Goal: Task Accomplishment & Management: Use online tool/utility

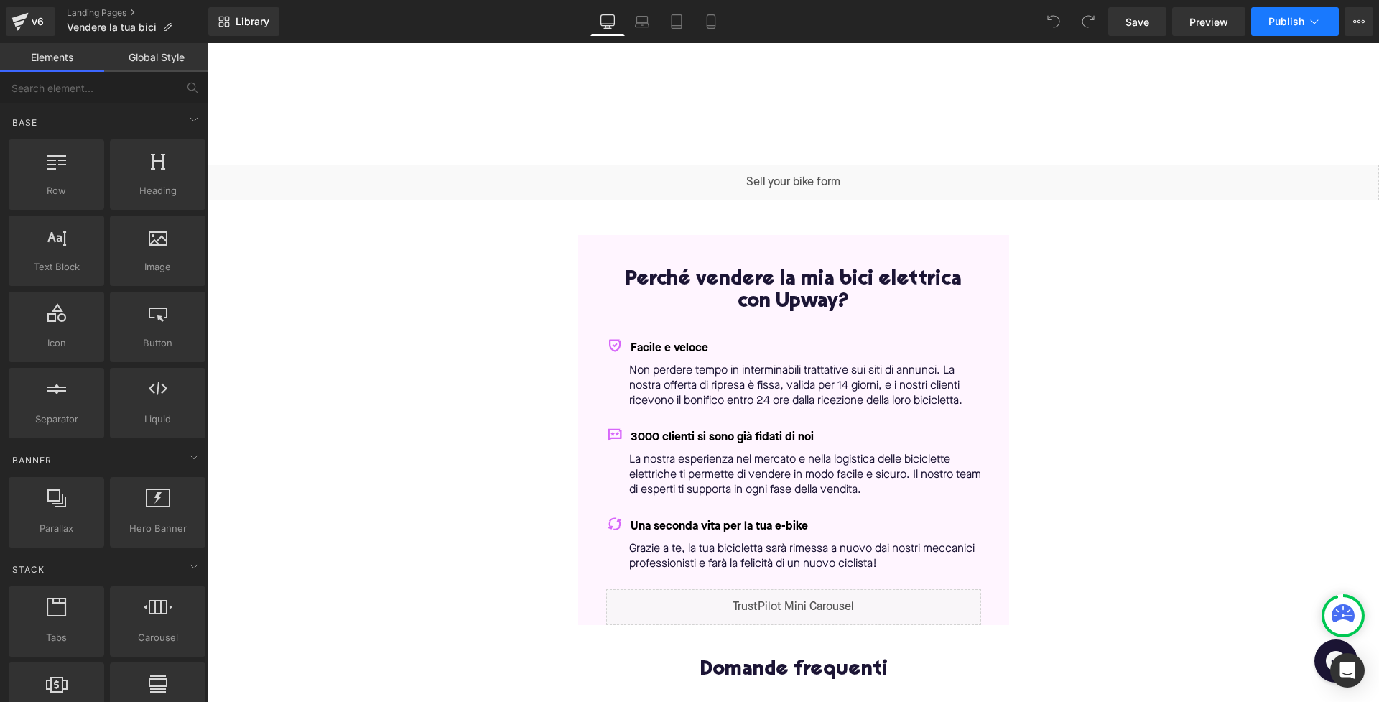
click at [1319, 21] on icon at bounding box center [1314, 21] width 14 height 14
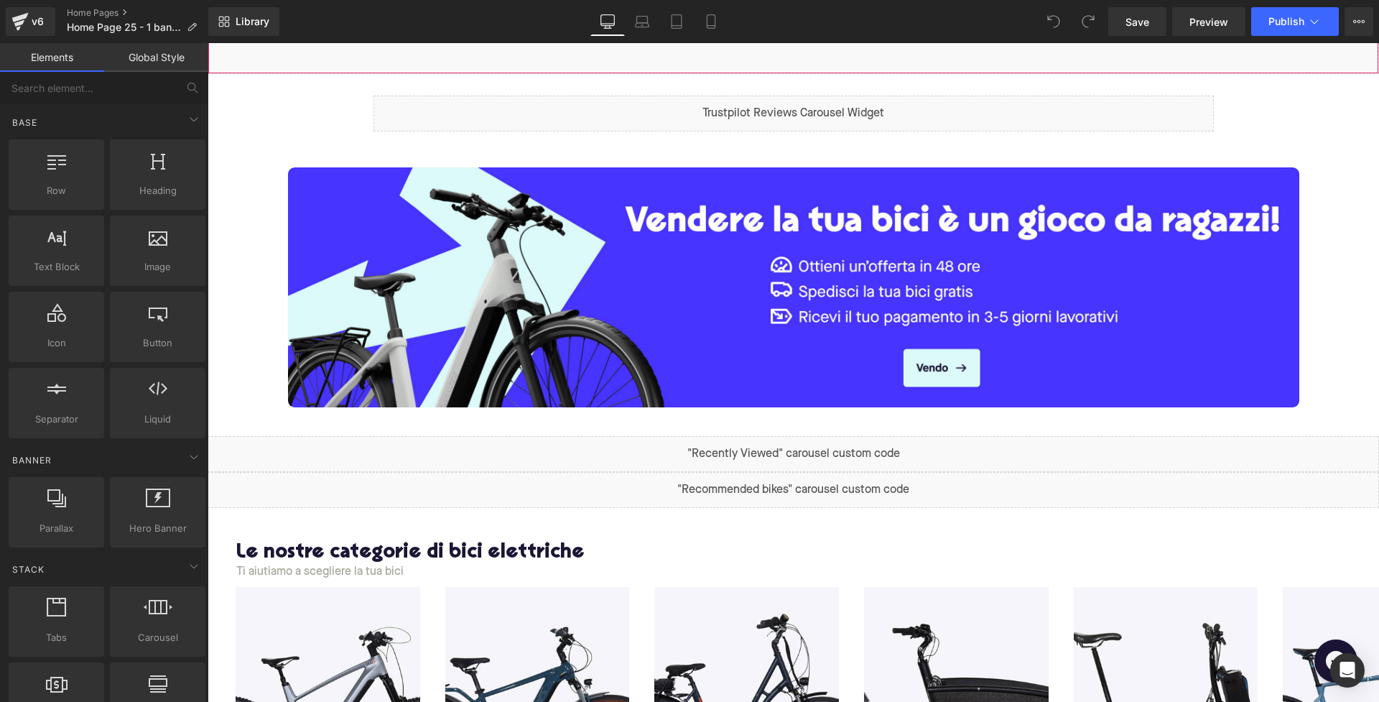
scroll to position [558, 0]
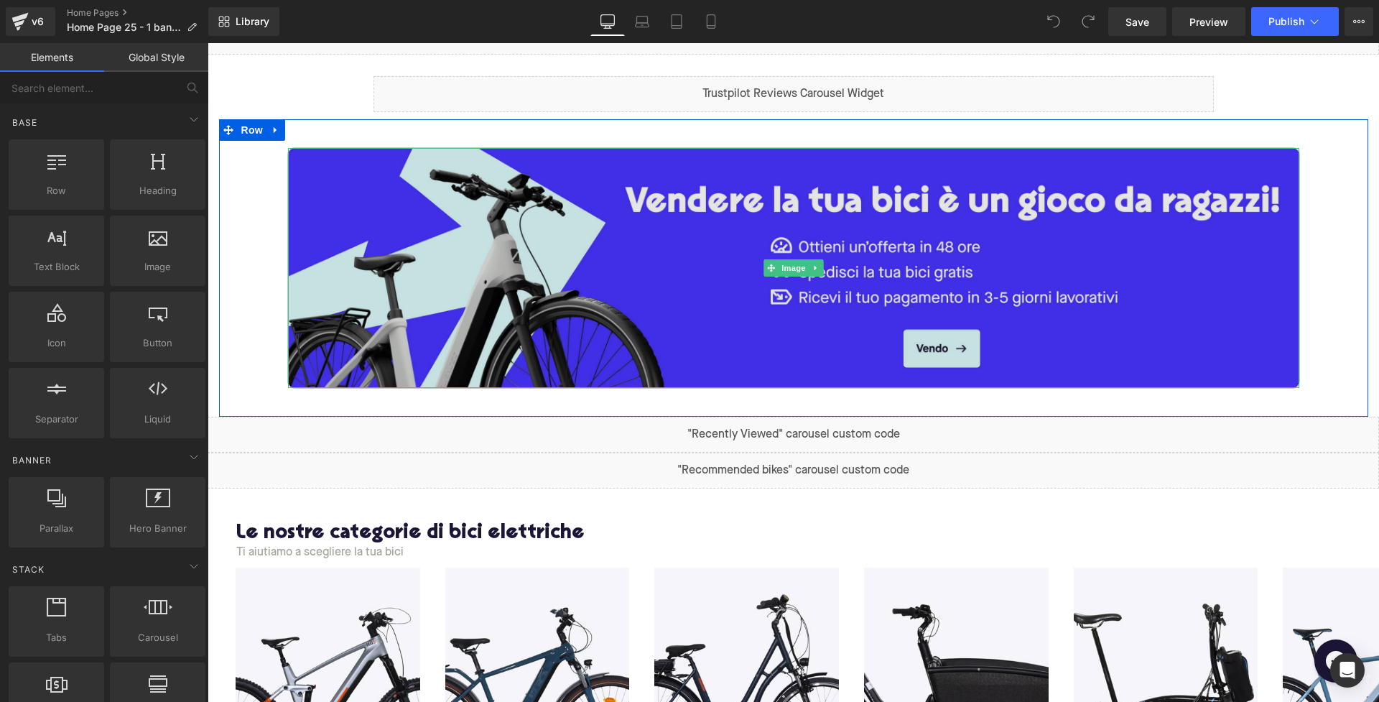
click at [850, 330] on img at bounding box center [793, 268] width 1011 height 240
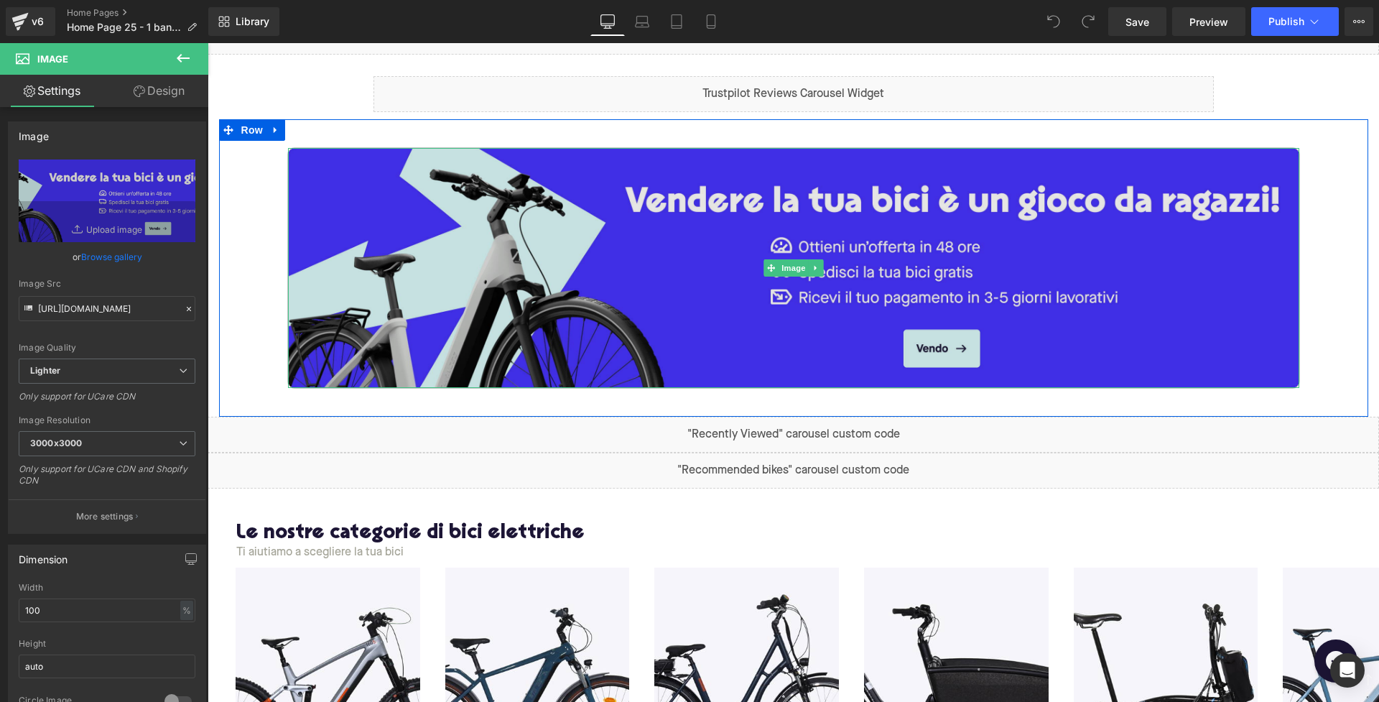
click at [926, 343] on img at bounding box center [793, 268] width 1011 height 240
click at [962, 353] on img at bounding box center [793, 268] width 1011 height 240
click at [948, 350] on img at bounding box center [793, 268] width 1011 height 240
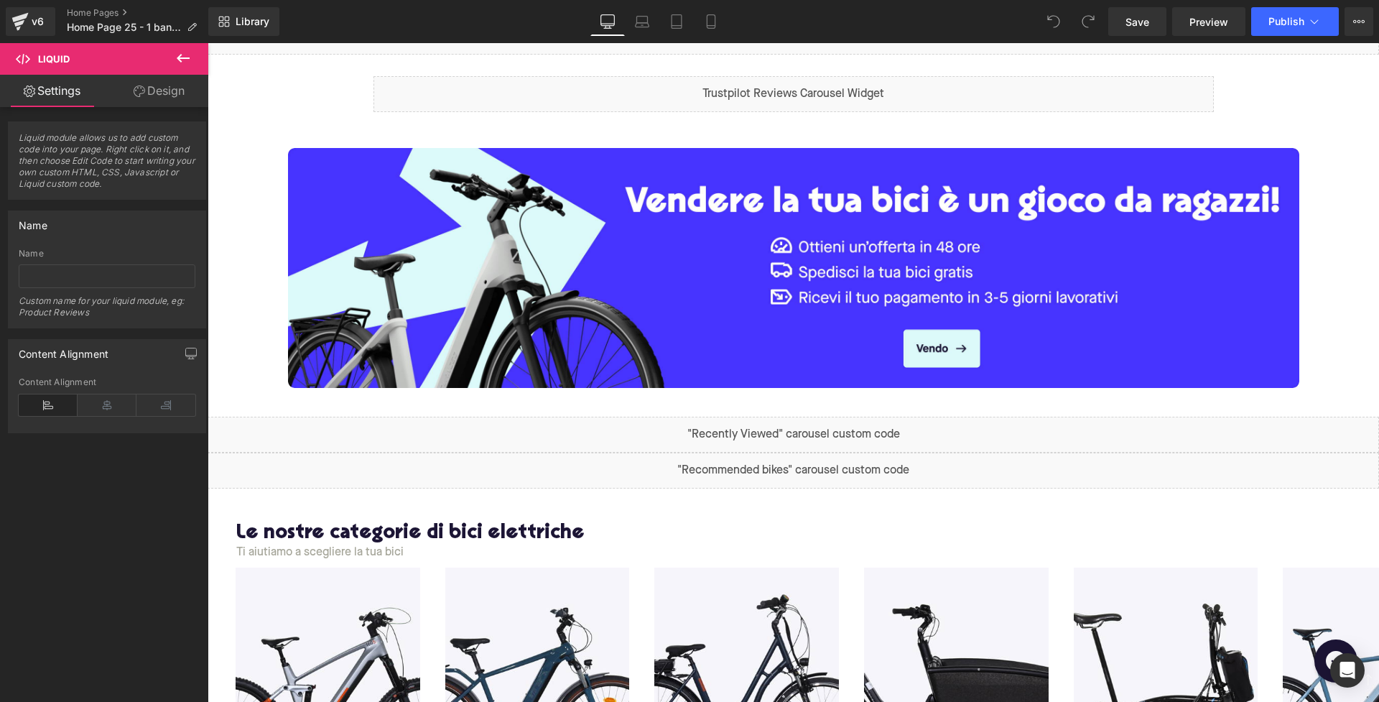
click at [946, 428] on div "Liquid" at bounding box center [793, 435] width 1171 height 36
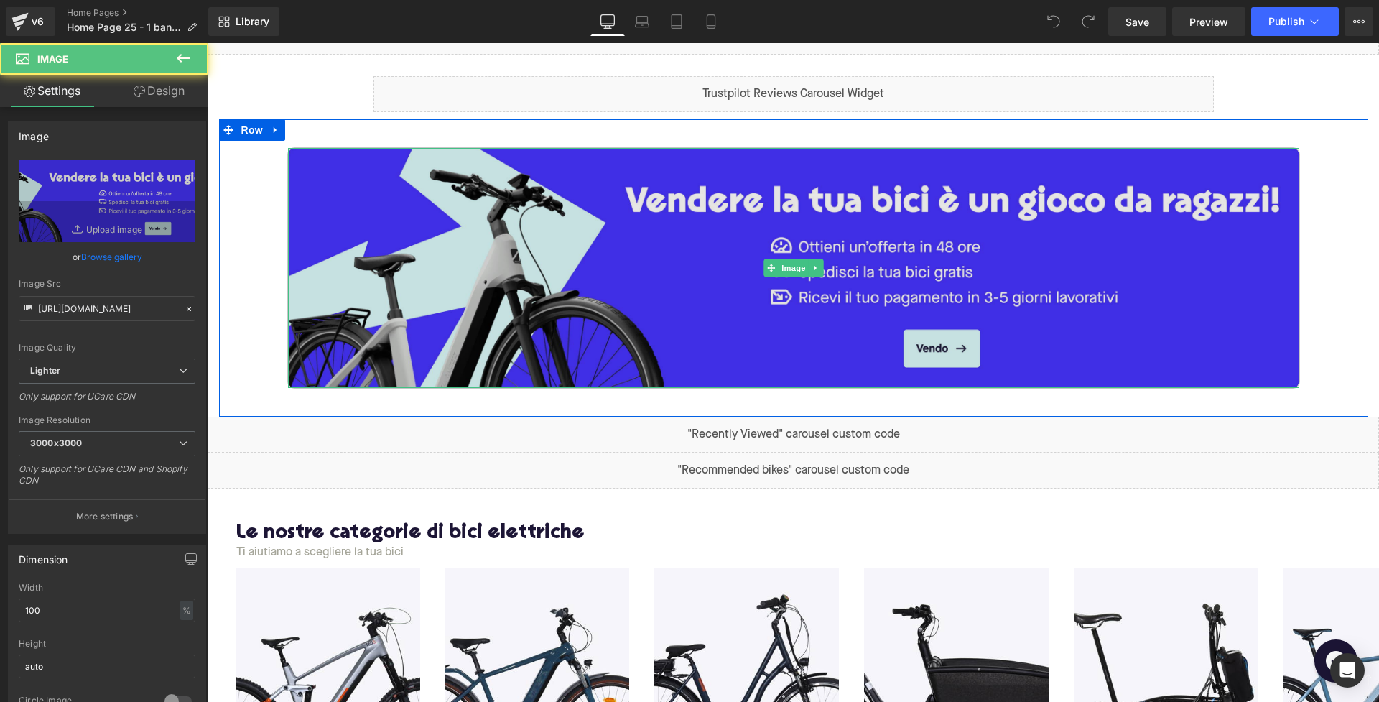
click at [811, 358] on img at bounding box center [793, 268] width 1011 height 240
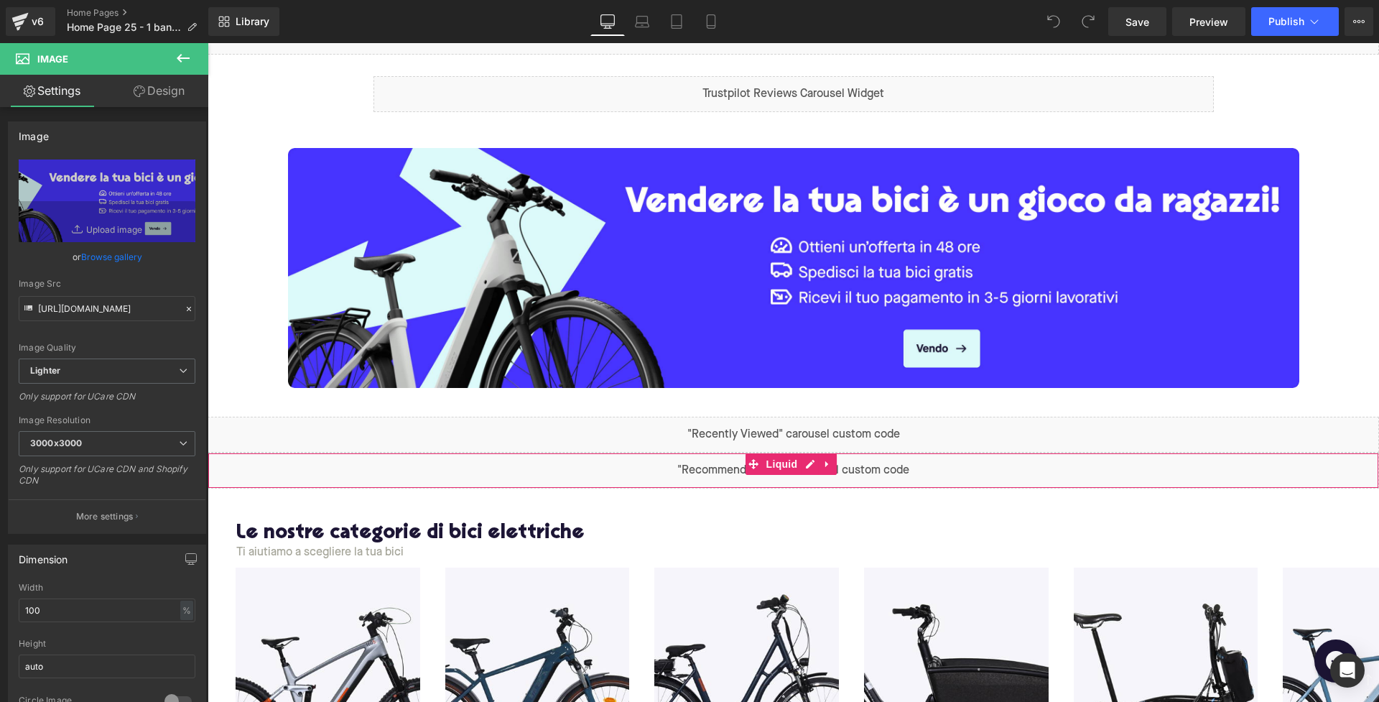
click at [973, 470] on div "Liquid" at bounding box center [793, 470] width 1171 height 36
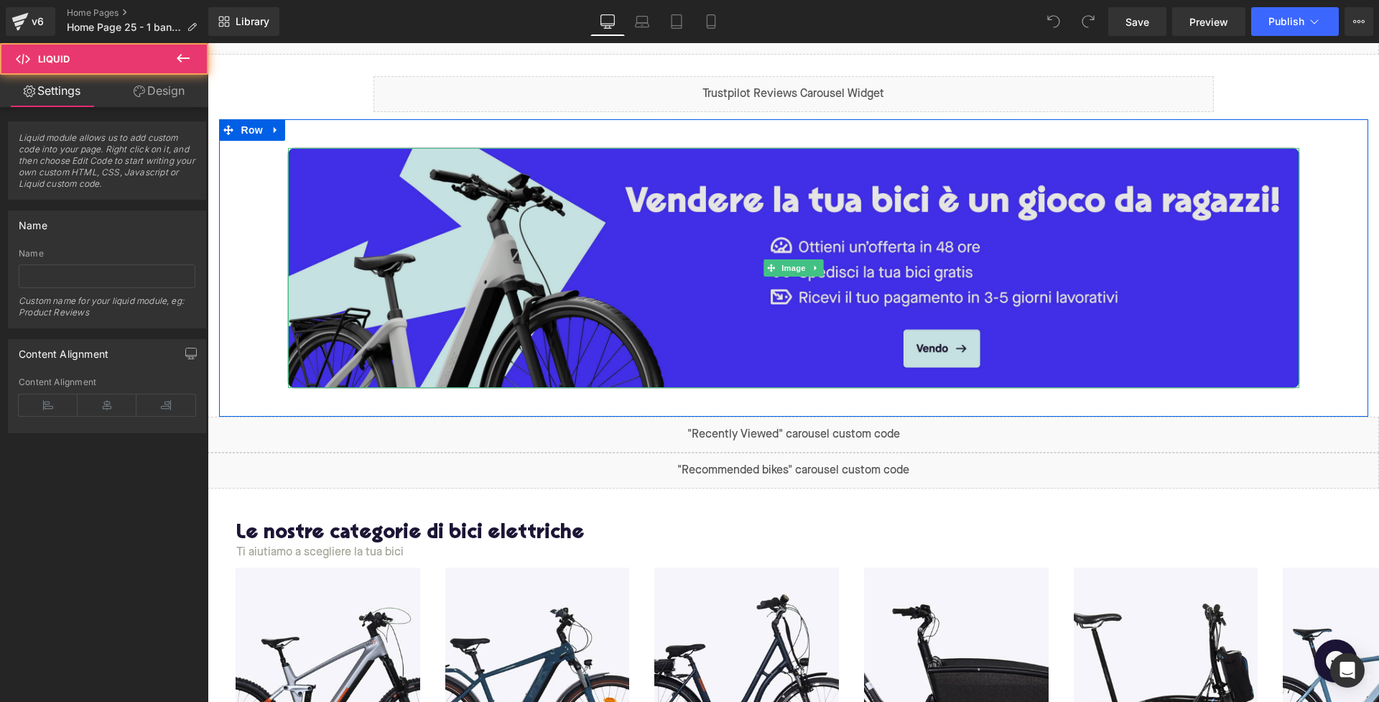
click at [868, 302] on img at bounding box center [793, 268] width 1011 height 240
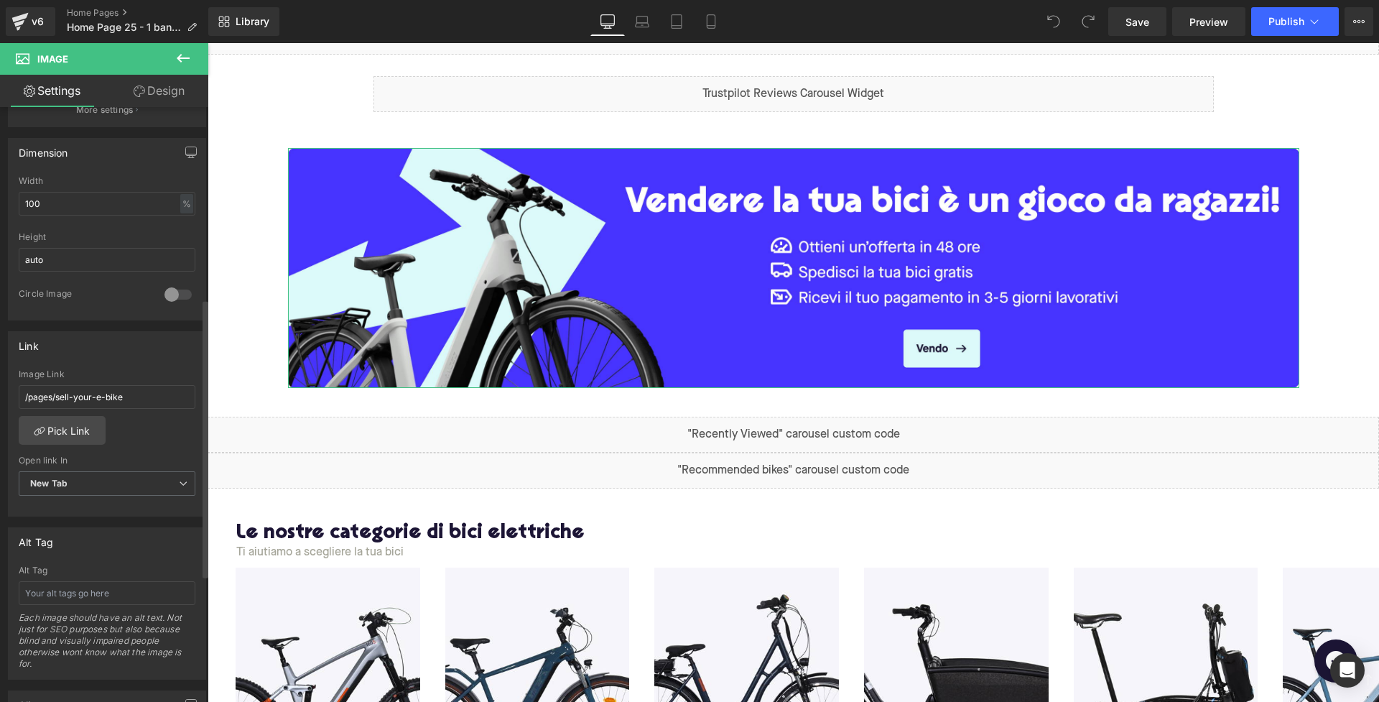
scroll to position [409, 0]
click at [92, 386] on input "/pages/sell-your-e-bike" at bounding box center [107, 395] width 177 height 24
drag, startPoint x: 139, startPoint y: 386, endPoint x: 55, endPoint y: 389, distance: 84.1
click at [55, 389] on input "/pages/sell-your-e-bike" at bounding box center [107, 395] width 177 height 24
drag, startPoint x: 56, startPoint y: 392, endPoint x: 162, endPoint y: 392, distance: 106.3
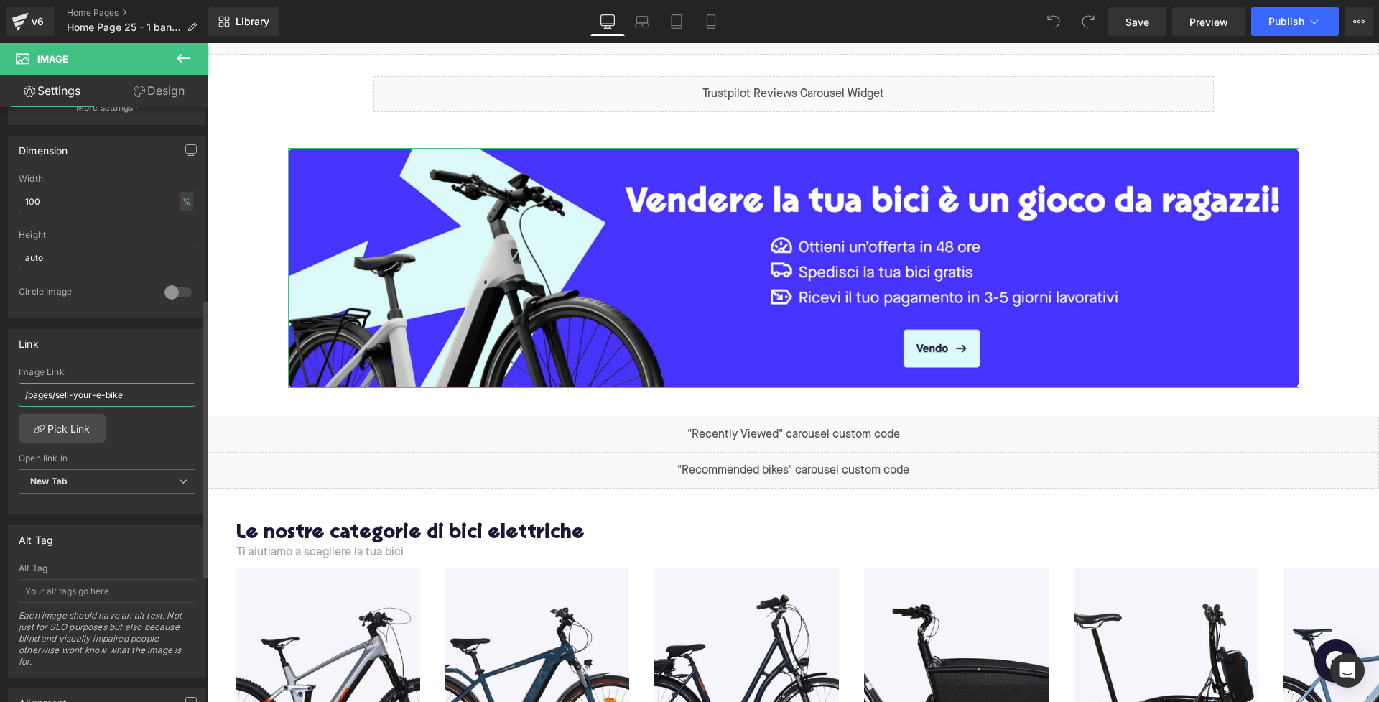
click at [162, 392] on input "/pages/sell-your-e-bike" at bounding box center [107, 395] width 177 height 24
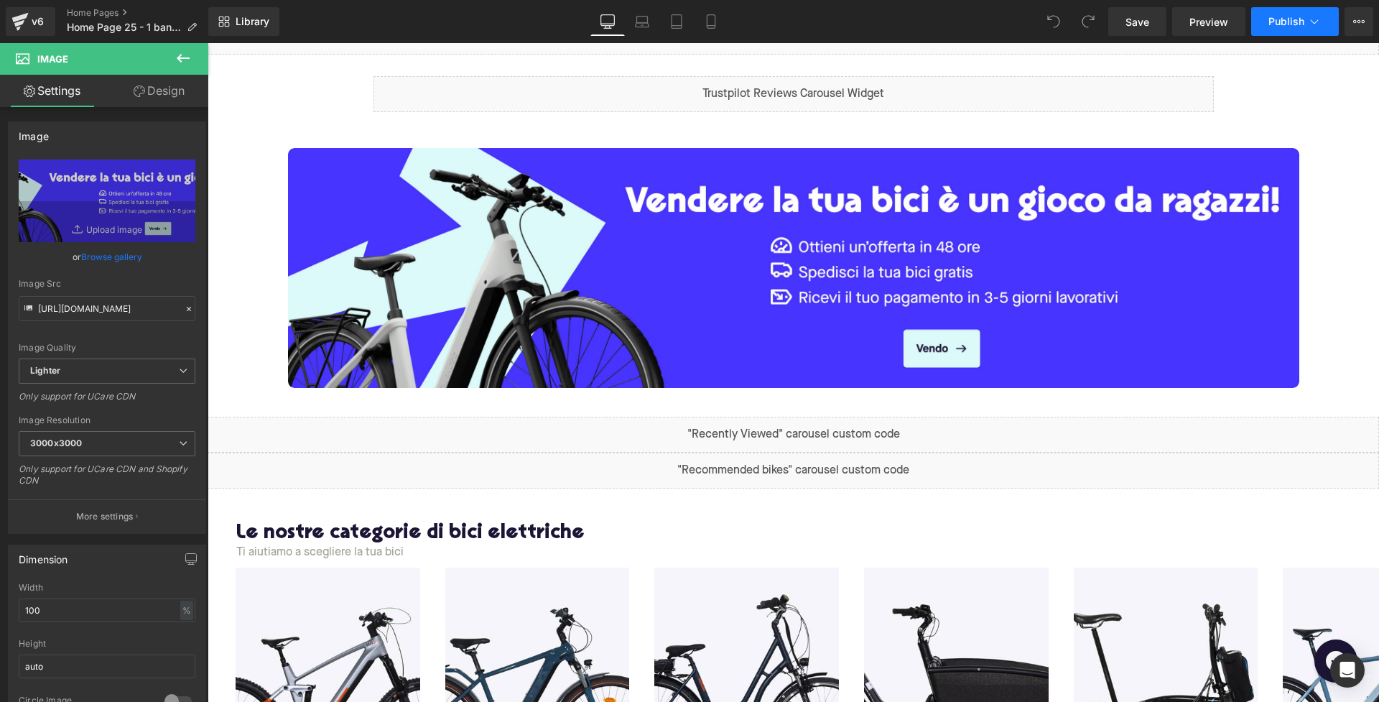
scroll to position [0, 0]
type input "/pages/vendere-la-tua-bici"
click at [1281, 22] on span "Publish" at bounding box center [1286, 21] width 36 height 11
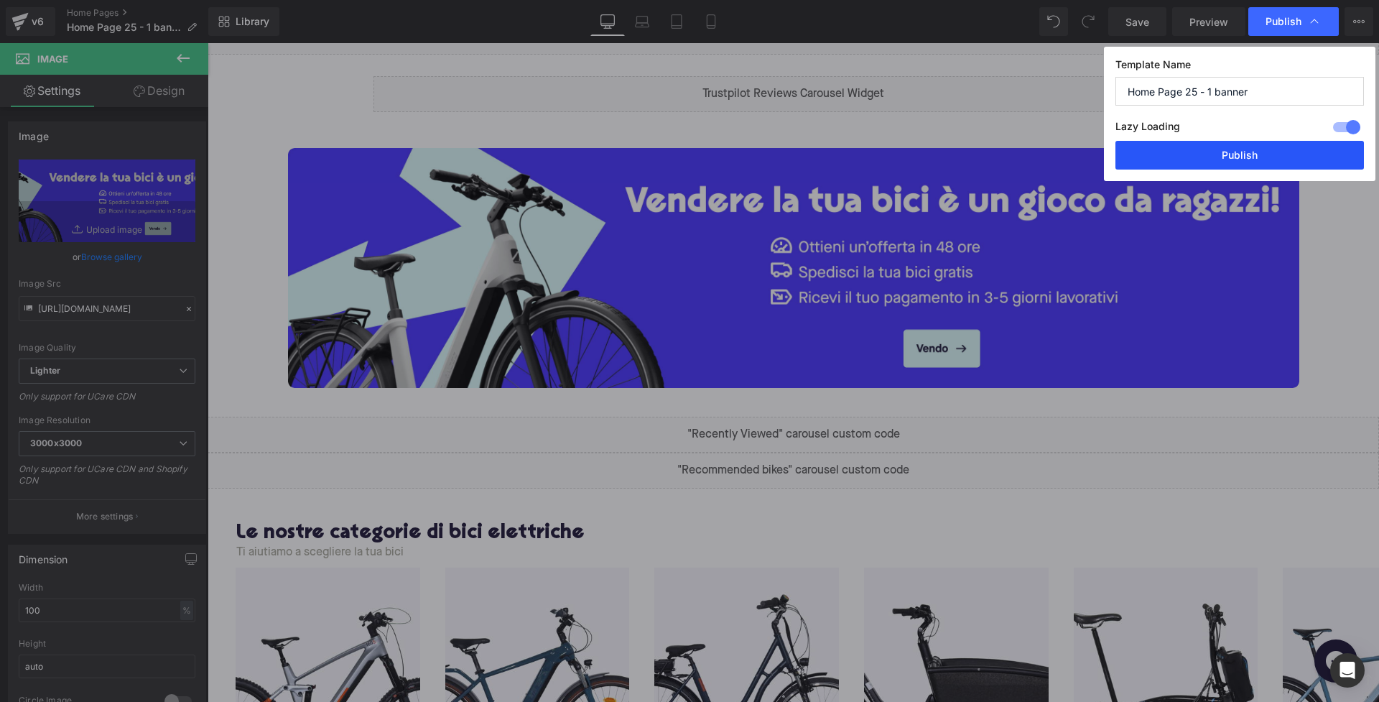
click at [1253, 147] on button "Publish" at bounding box center [1239, 155] width 249 height 29
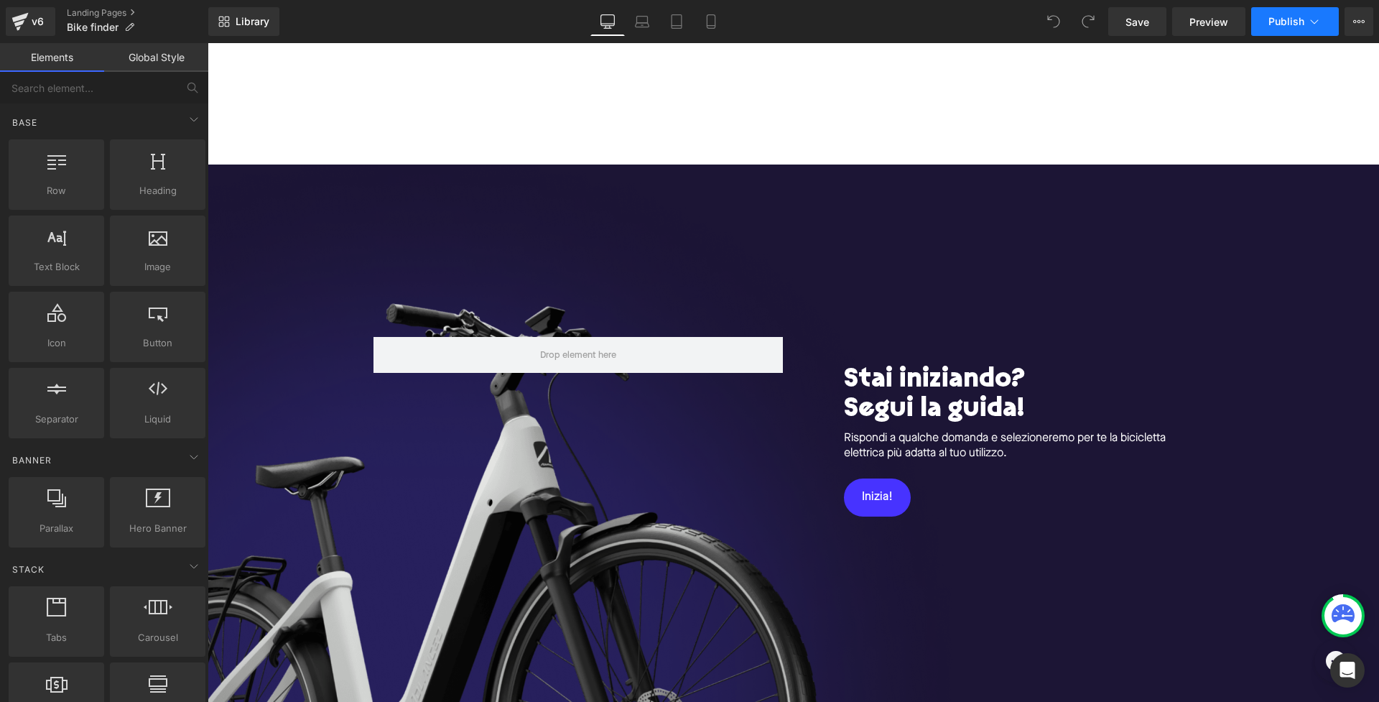
click at [1317, 19] on icon at bounding box center [1314, 21] width 14 height 14
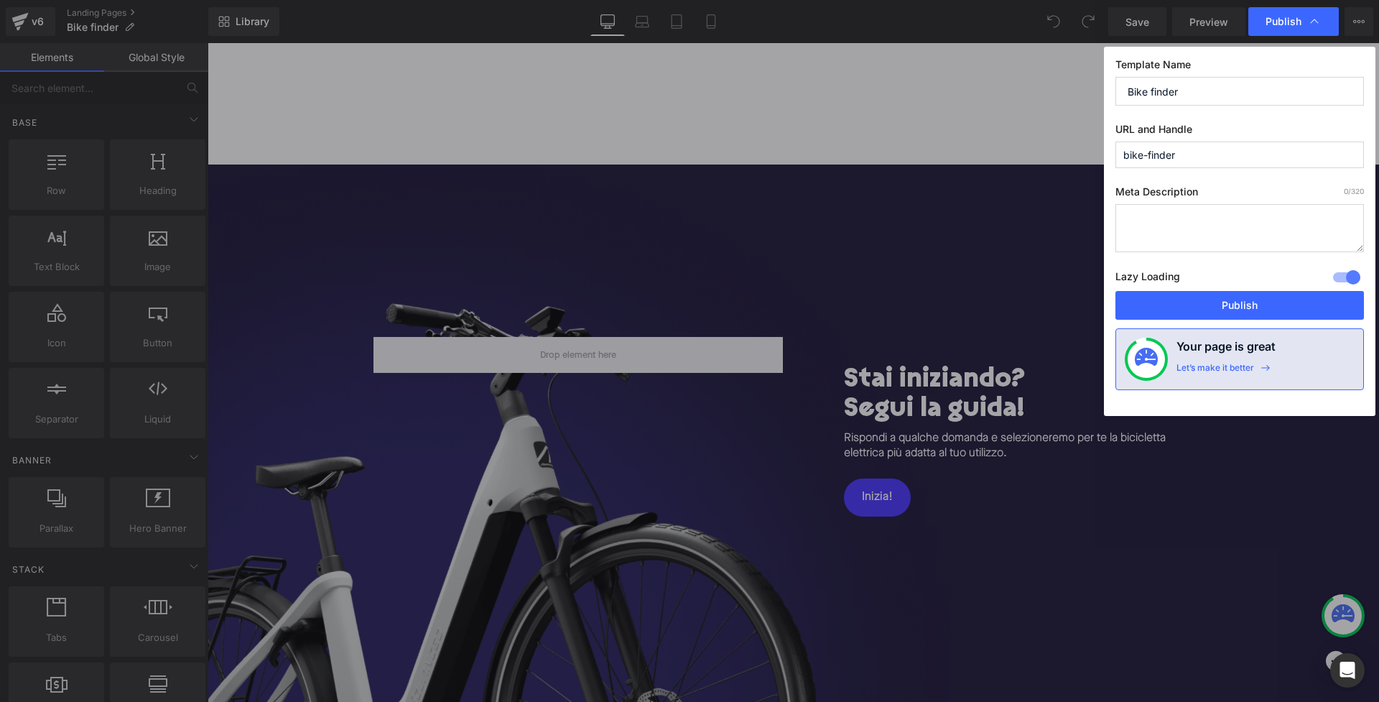
click at [1317, 19] on icon at bounding box center [1314, 21] width 14 height 14
